Goal: Task Accomplishment & Management: Use online tool/utility

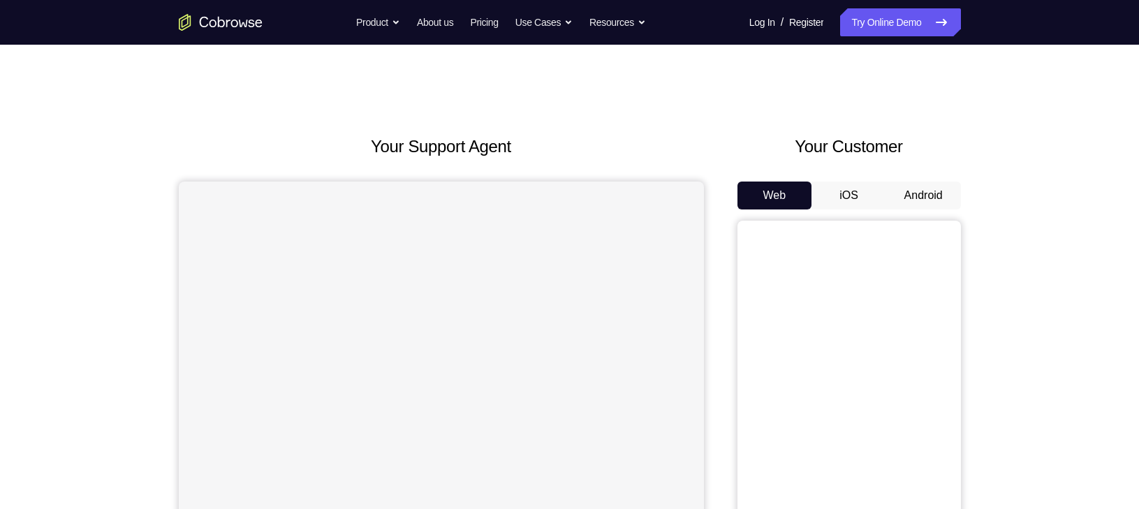
click at [908, 193] on button "Android" at bounding box center [923, 196] width 75 height 28
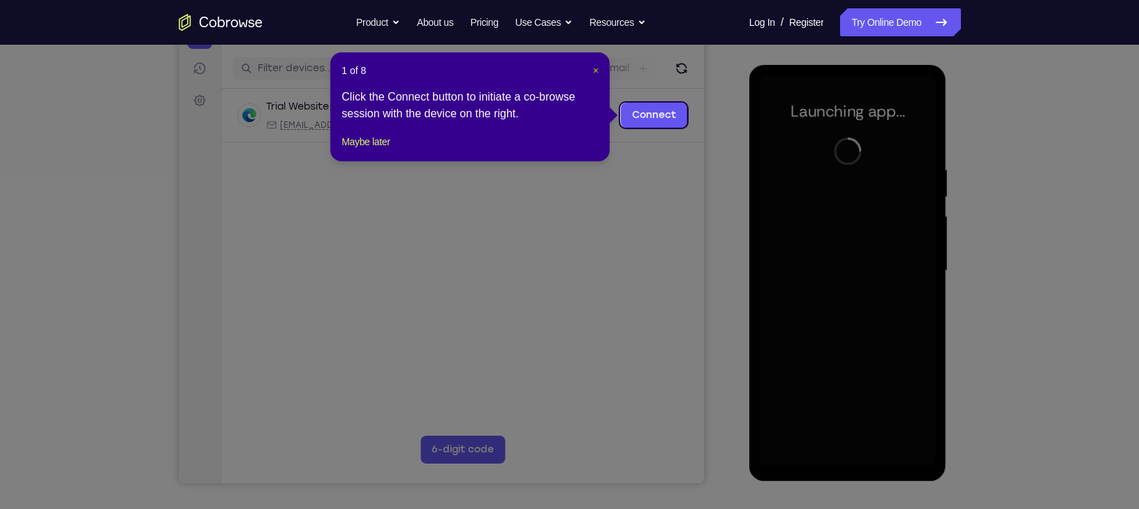
click at [594, 69] on span "×" at bounding box center [596, 70] width 6 height 11
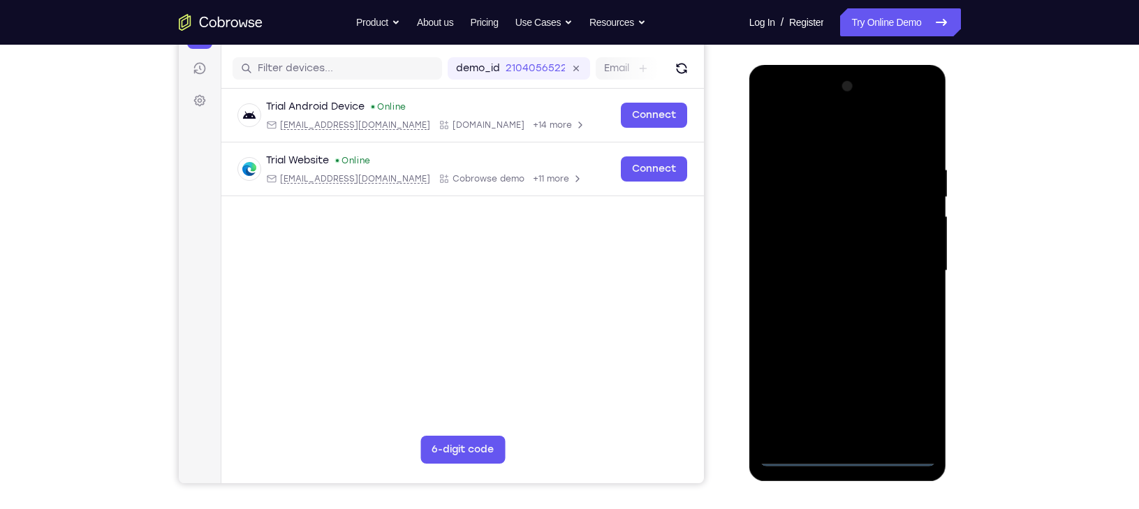
click at [844, 455] on div at bounding box center [848, 270] width 176 height 391
click at [893, 401] on div at bounding box center [848, 270] width 176 height 391
click at [908, 391] on div at bounding box center [848, 270] width 176 height 391
click at [772, 107] on div at bounding box center [848, 270] width 176 height 391
click at [908, 270] on div at bounding box center [848, 270] width 176 height 391
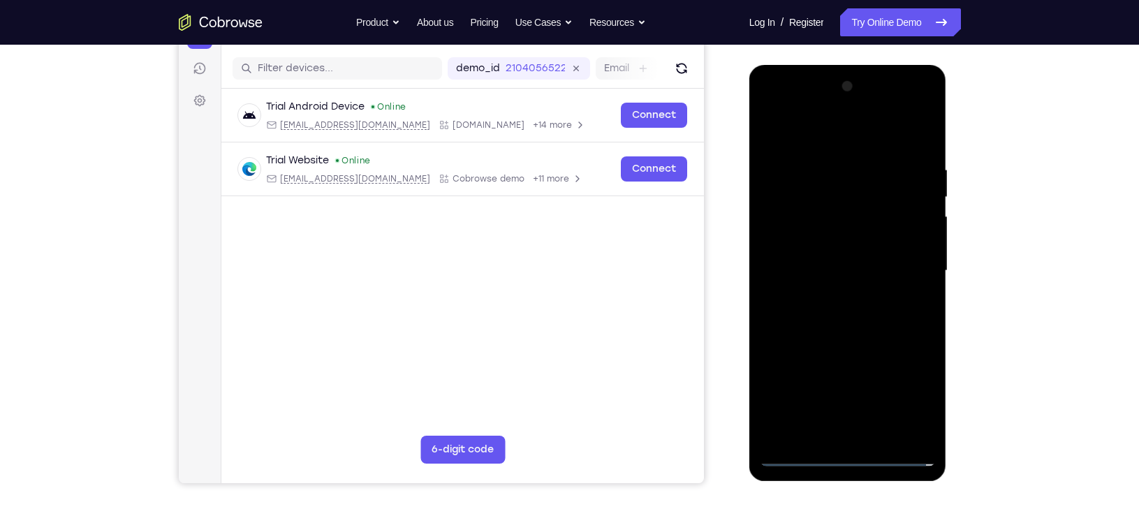
click at [859, 432] on div at bounding box center [848, 270] width 176 height 391
click at [816, 253] on div at bounding box center [848, 270] width 176 height 391
click at [818, 245] on div at bounding box center [848, 270] width 176 height 391
click at [825, 272] on div at bounding box center [848, 270] width 176 height 391
click at [853, 317] on div at bounding box center [848, 270] width 176 height 391
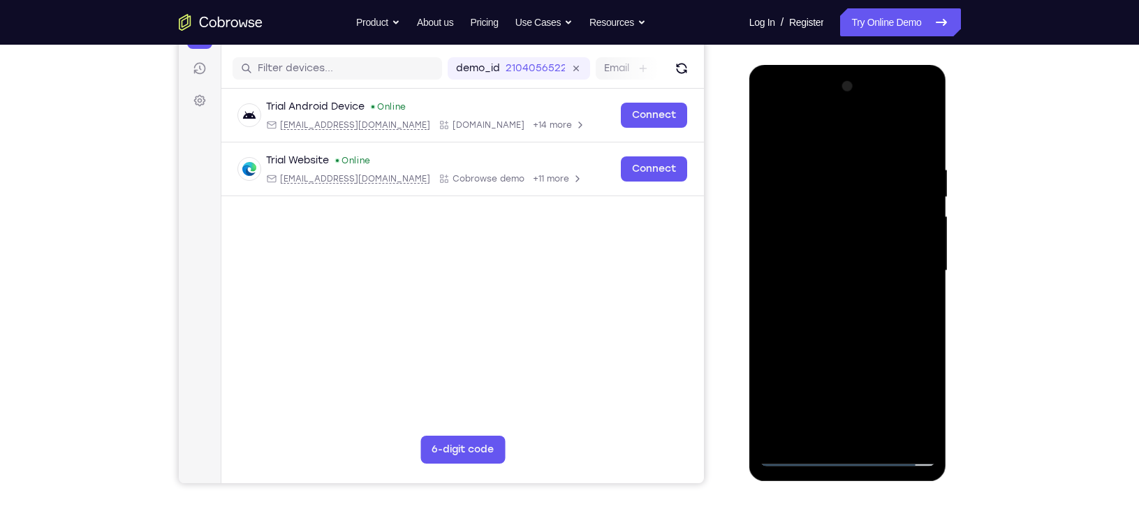
click at [866, 305] on div at bounding box center [848, 270] width 176 height 391
click at [799, 317] on div at bounding box center [848, 270] width 176 height 391
click at [839, 369] on div at bounding box center [848, 270] width 176 height 391
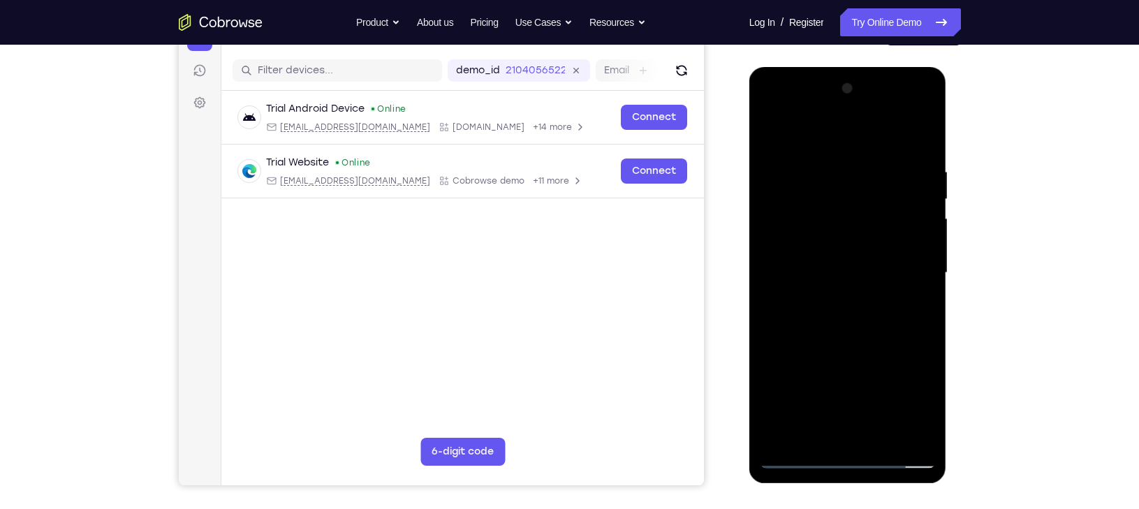
scroll to position [163, 0]
drag, startPoint x: 839, startPoint y: 372, endPoint x: 838, endPoint y: 221, distance: 151.5
click at [838, 221] on div at bounding box center [848, 273] width 176 height 391
drag, startPoint x: 877, startPoint y: 372, endPoint x: 881, endPoint y: 281, distance: 91.6
click at [881, 281] on div at bounding box center [848, 273] width 176 height 391
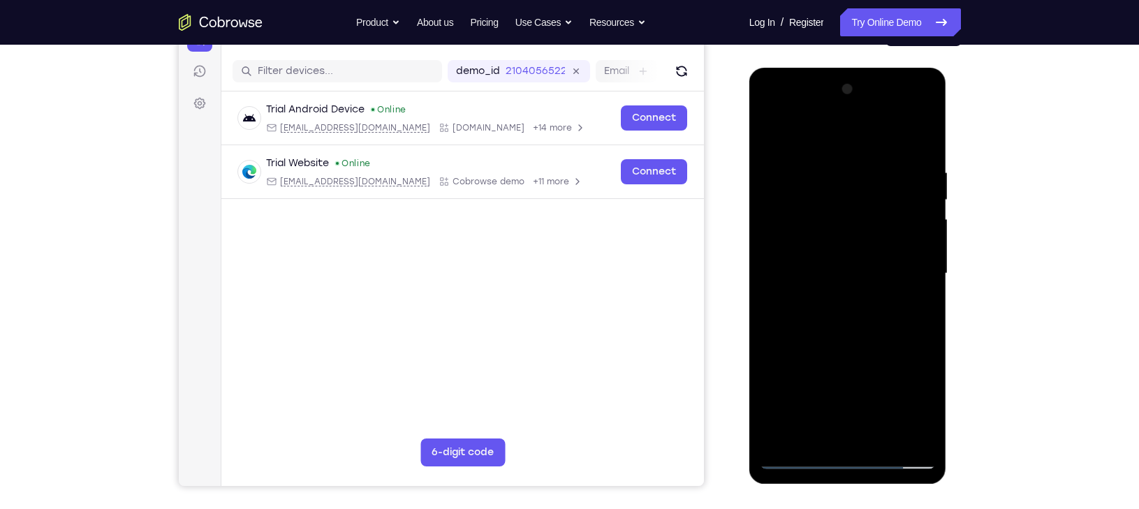
click at [916, 228] on div at bounding box center [848, 273] width 176 height 391
click at [830, 429] on div at bounding box center [848, 273] width 176 height 391
click at [770, 314] on div at bounding box center [848, 273] width 176 height 391
click at [822, 286] on div at bounding box center [848, 273] width 176 height 391
click at [864, 365] on div at bounding box center [848, 273] width 176 height 391
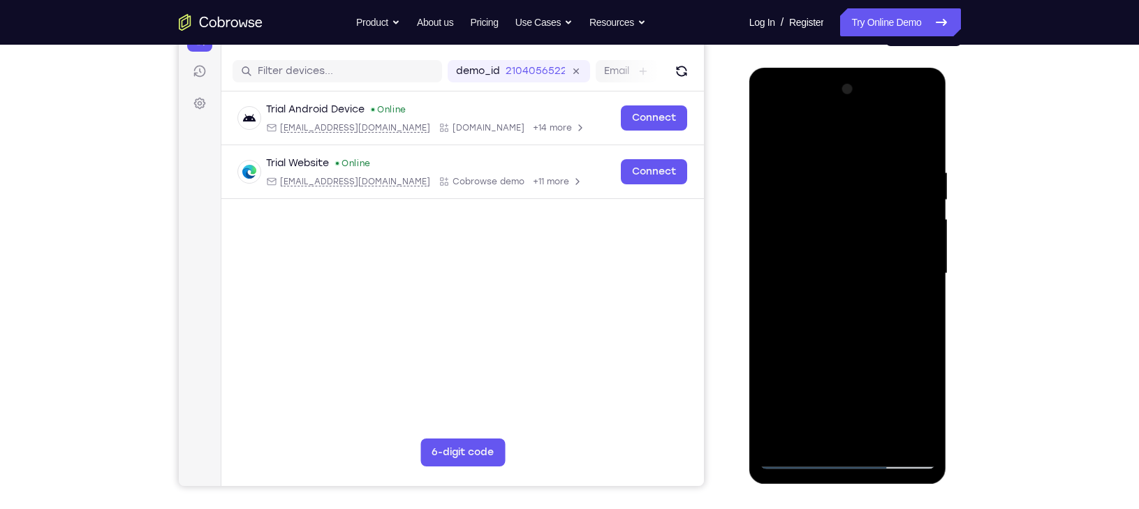
click at [791, 383] on div at bounding box center [848, 273] width 176 height 391
click at [823, 429] on div at bounding box center [848, 273] width 176 height 391
click at [824, 381] on div at bounding box center [848, 273] width 176 height 391
click at [788, 408] on div at bounding box center [848, 273] width 176 height 391
click at [829, 392] on div at bounding box center [848, 273] width 176 height 391
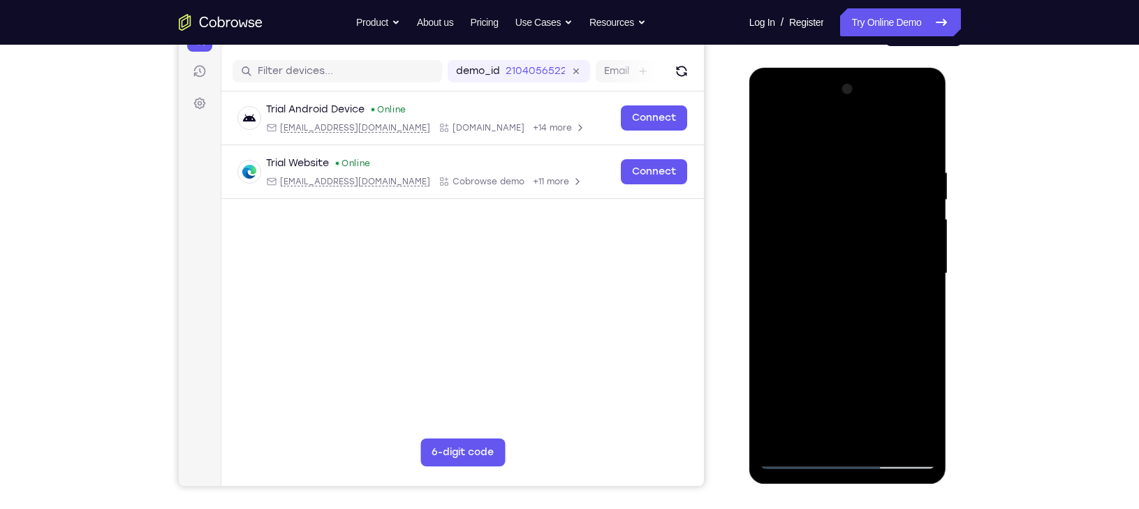
click at [904, 408] on div at bounding box center [848, 273] width 176 height 391
click at [825, 408] on div at bounding box center [848, 273] width 176 height 391
click at [919, 429] on div at bounding box center [848, 273] width 176 height 391
drag, startPoint x: 922, startPoint y: 253, endPoint x: 908, endPoint y: 147, distance: 106.3
click at [908, 147] on div at bounding box center [848, 273] width 176 height 391
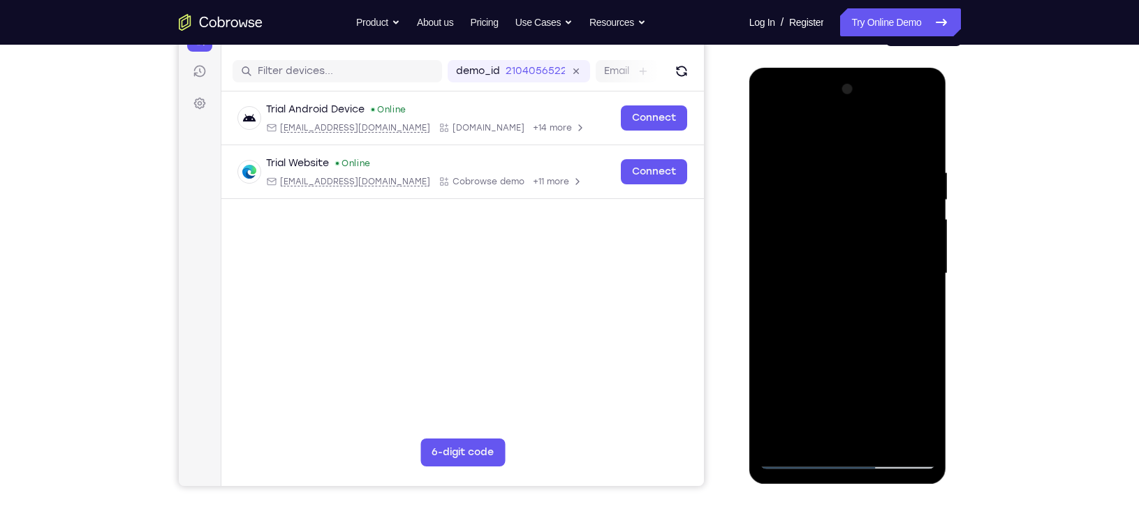
click at [850, 315] on div at bounding box center [848, 273] width 176 height 391
click at [863, 313] on div at bounding box center [848, 273] width 176 height 391
click at [839, 338] on div at bounding box center [848, 273] width 176 height 391
click at [850, 315] on div at bounding box center [848, 273] width 176 height 391
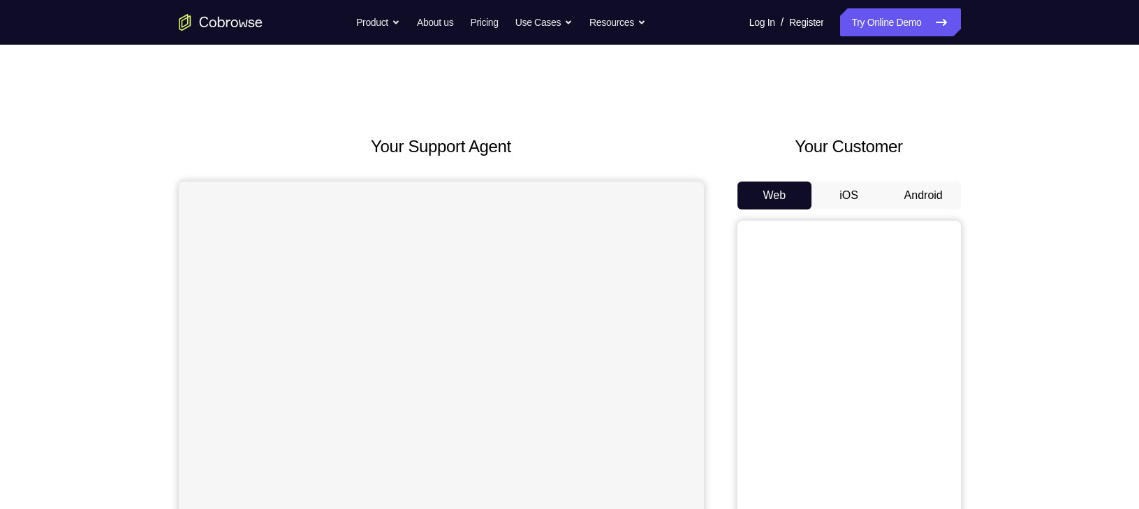
click at [913, 196] on button "Android" at bounding box center [923, 196] width 75 height 28
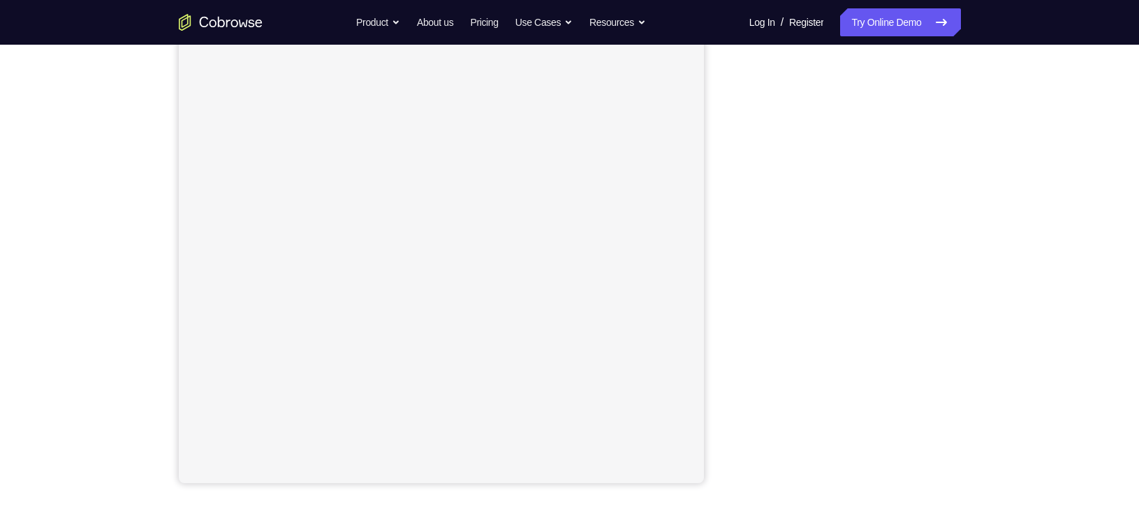
scroll to position [168, 0]
click at [1009, 247] on div "Your Support Agent Your Customer Web iOS Android Next Steps We’d be happy to gi…" at bounding box center [570, 337] width 894 height 921
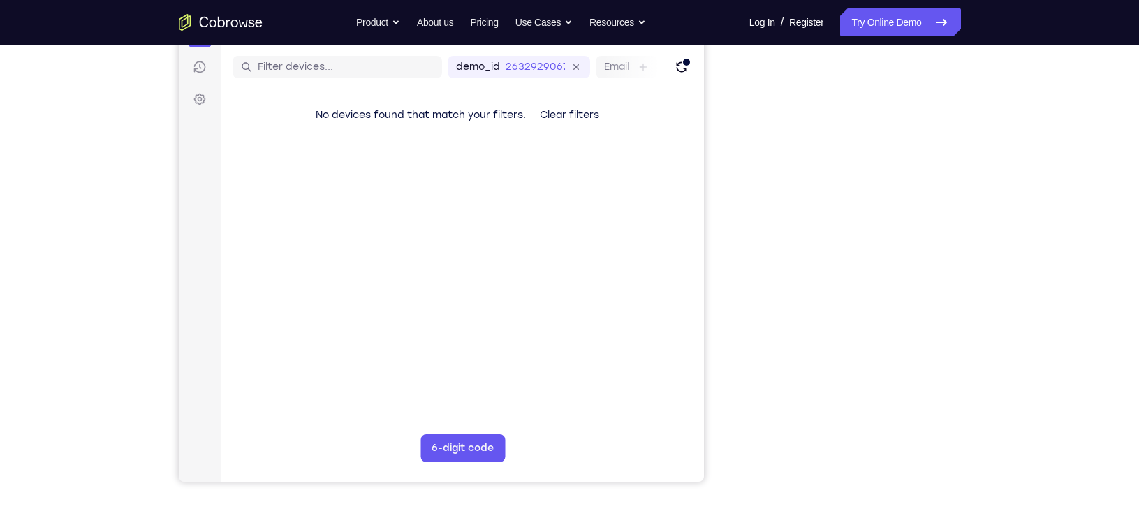
scroll to position [0, 0]
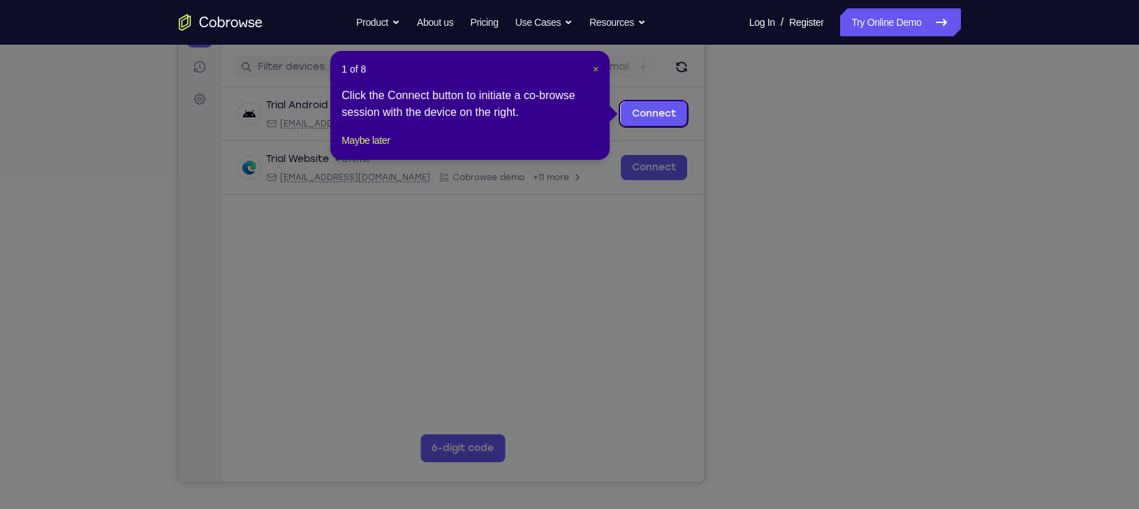
click at [596, 71] on span "×" at bounding box center [596, 69] width 6 height 11
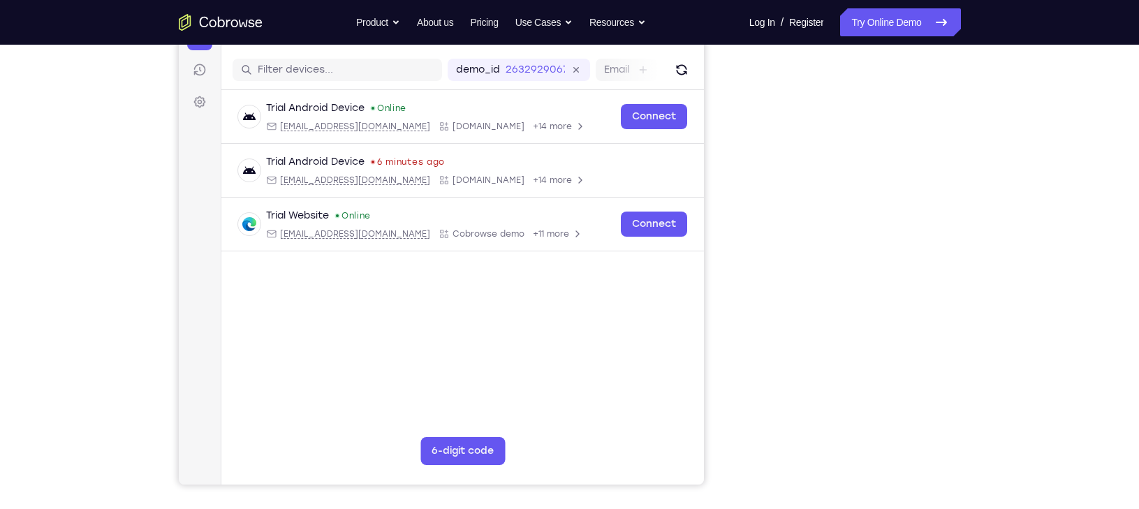
scroll to position [165, 0]
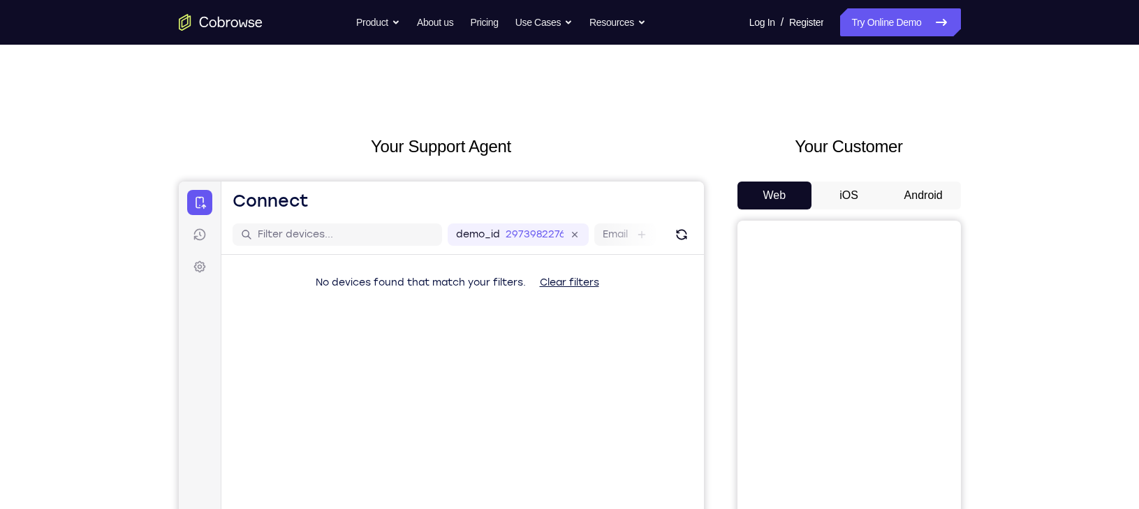
click at [924, 197] on button "Android" at bounding box center [923, 196] width 75 height 28
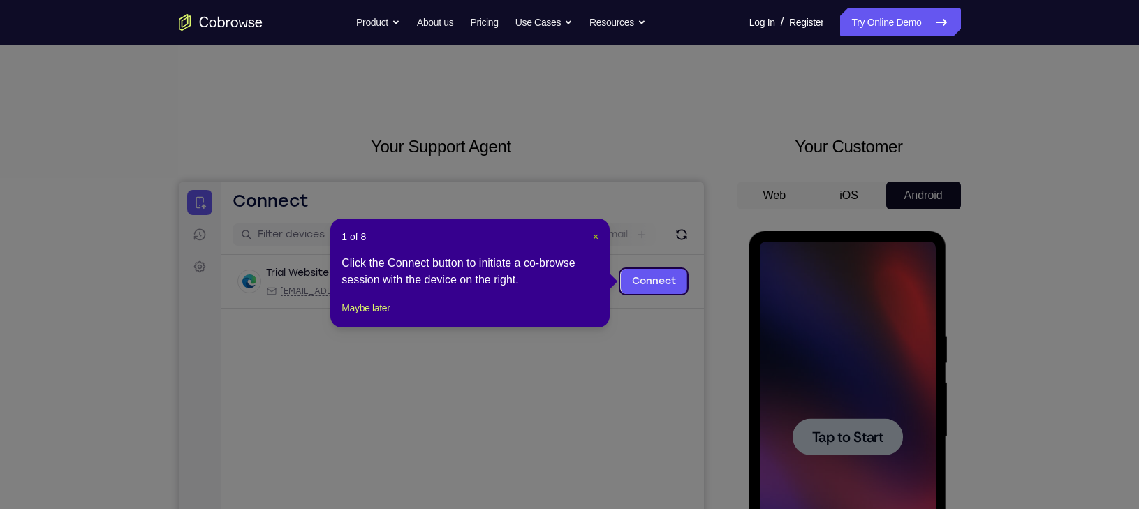
click at [598, 237] on span "×" at bounding box center [596, 236] width 6 height 11
